Goal: Find specific page/section: Find specific page/section

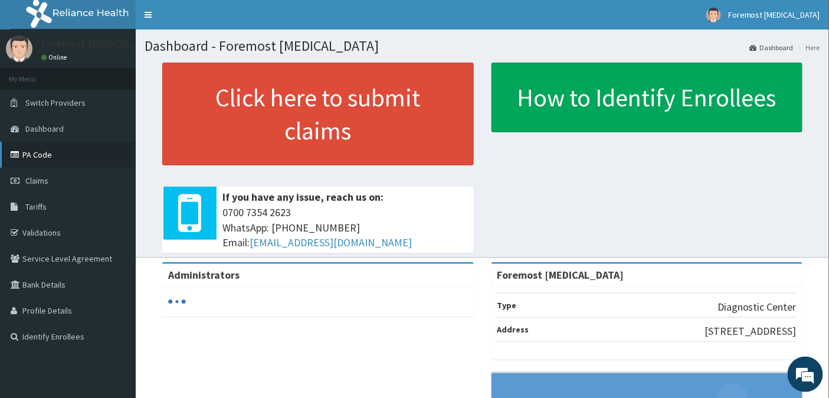
click at [34, 160] on link "PA Code" at bounding box center [68, 155] width 136 height 26
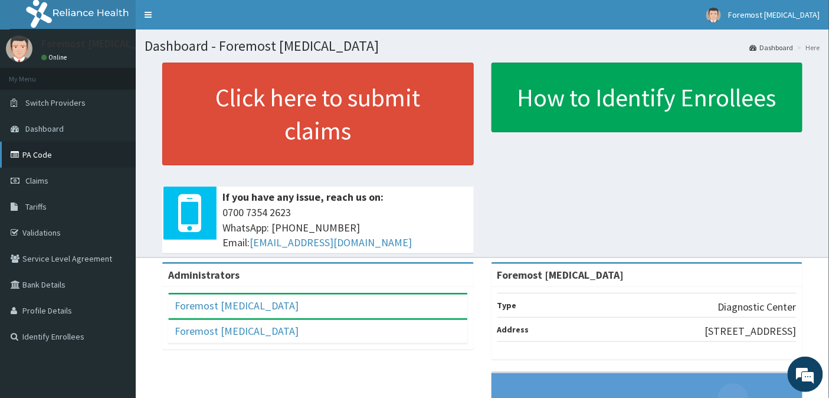
click at [31, 150] on link "PA Code" at bounding box center [68, 155] width 136 height 26
